Goal: Task Accomplishment & Management: Use online tool/utility

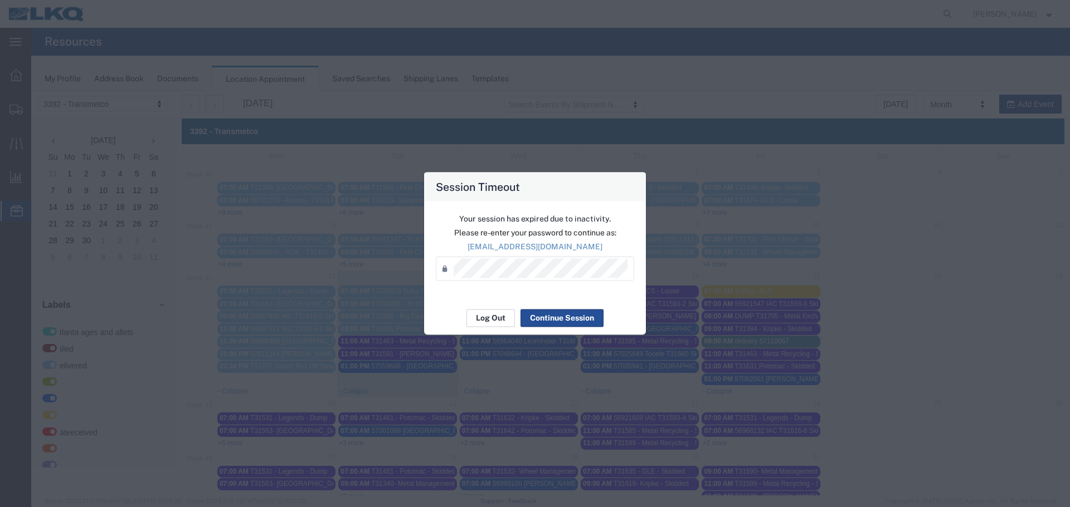
scroll to position [18, 0]
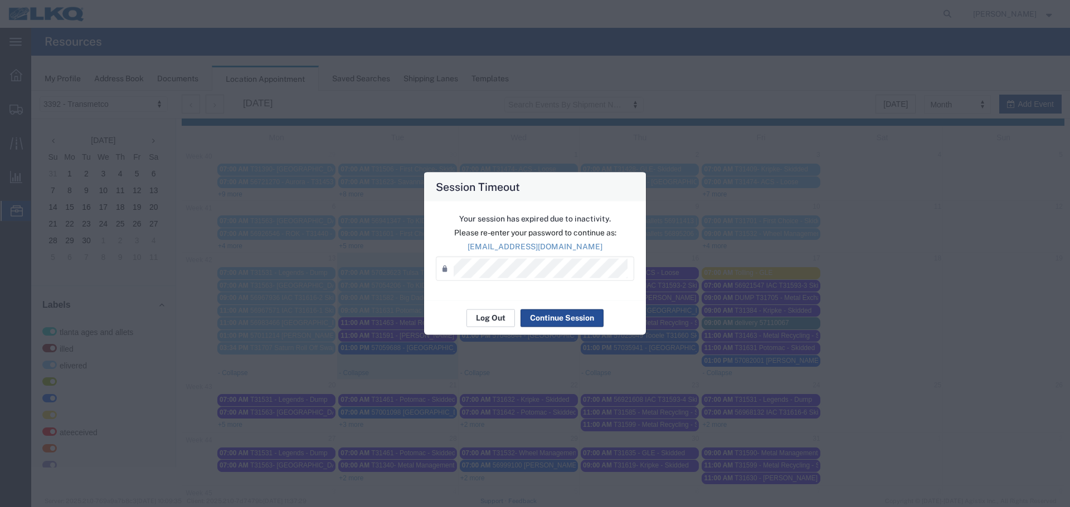
click at [501, 316] on button "Log Out" at bounding box center [490, 318] width 48 height 18
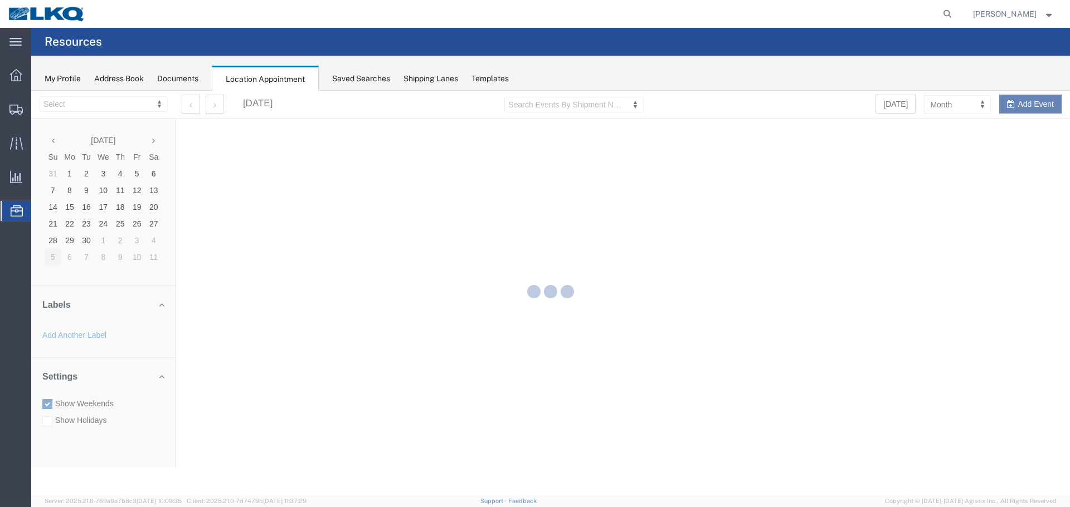
select select "28018"
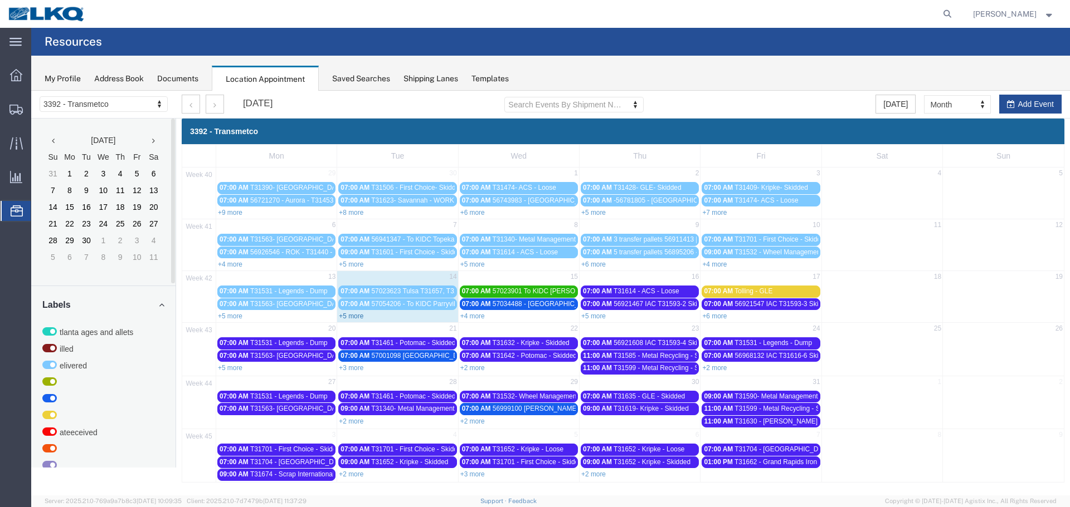
click at [359, 318] on link "+5 more" at bounding box center [351, 316] width 25 height 8
